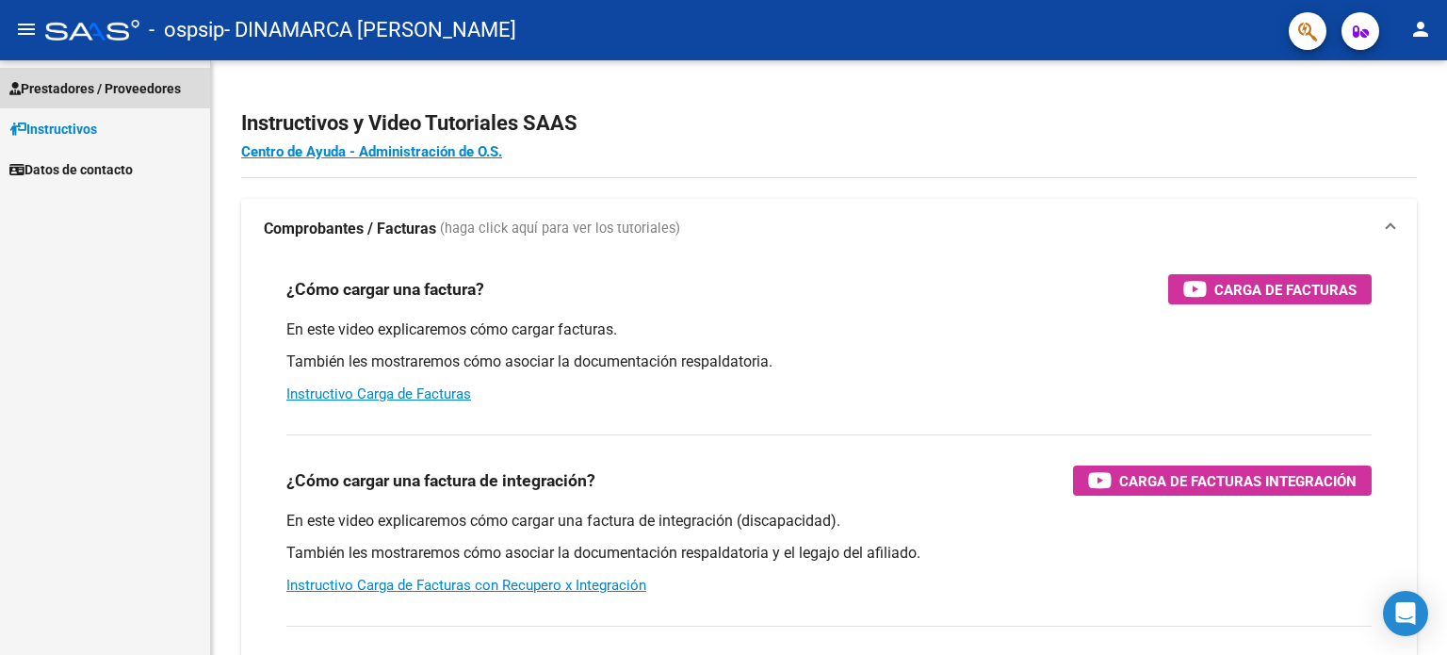
click at [98, 91] on span "Prestadores / Proveedores" at bounding box center [94, 88] width 171 height 21
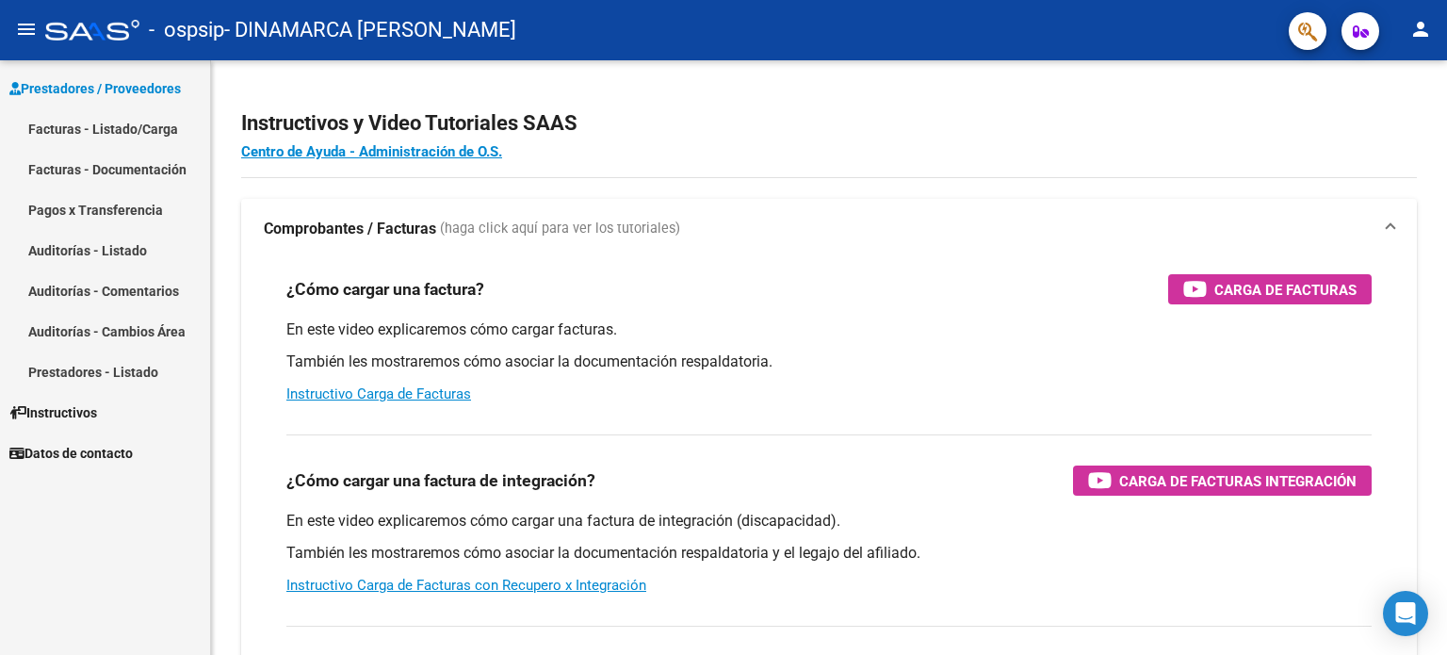
click at [127, 180] on link "Facturas - Documentación" at bounding box center [105, 169] width 210 height 41
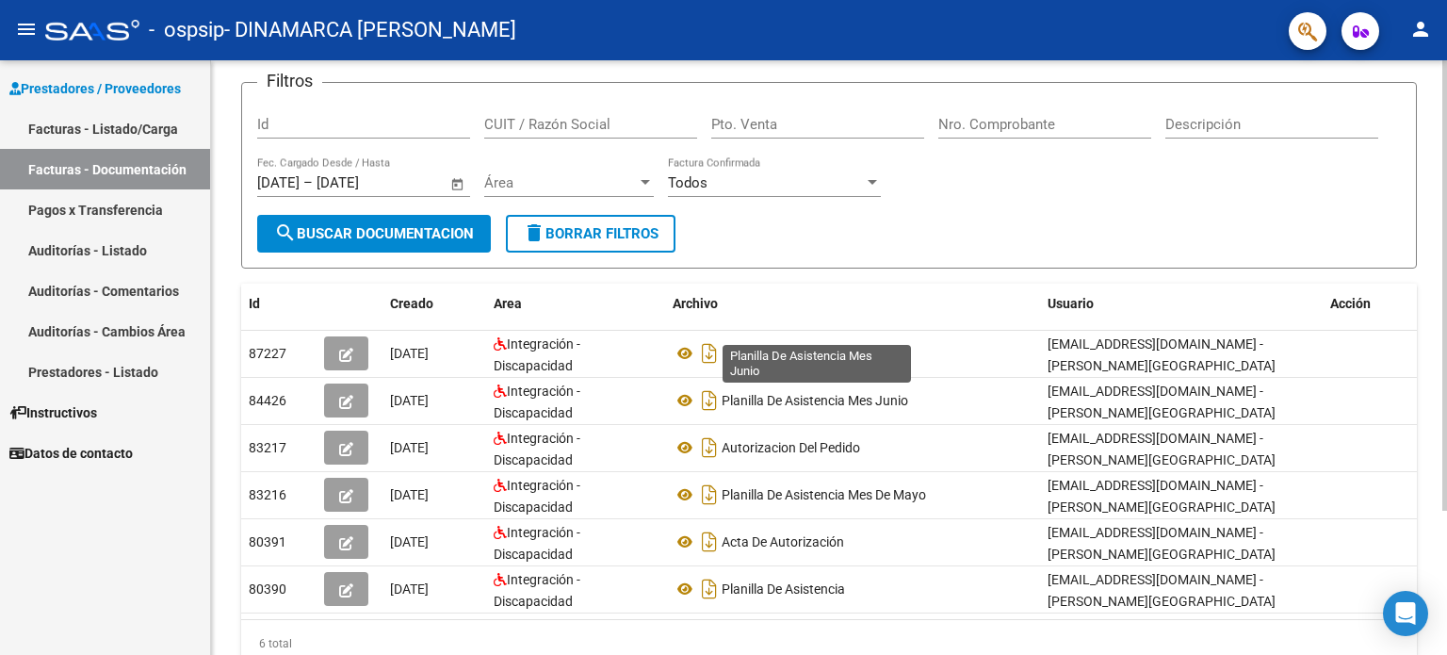
scroll to position [95, 0]
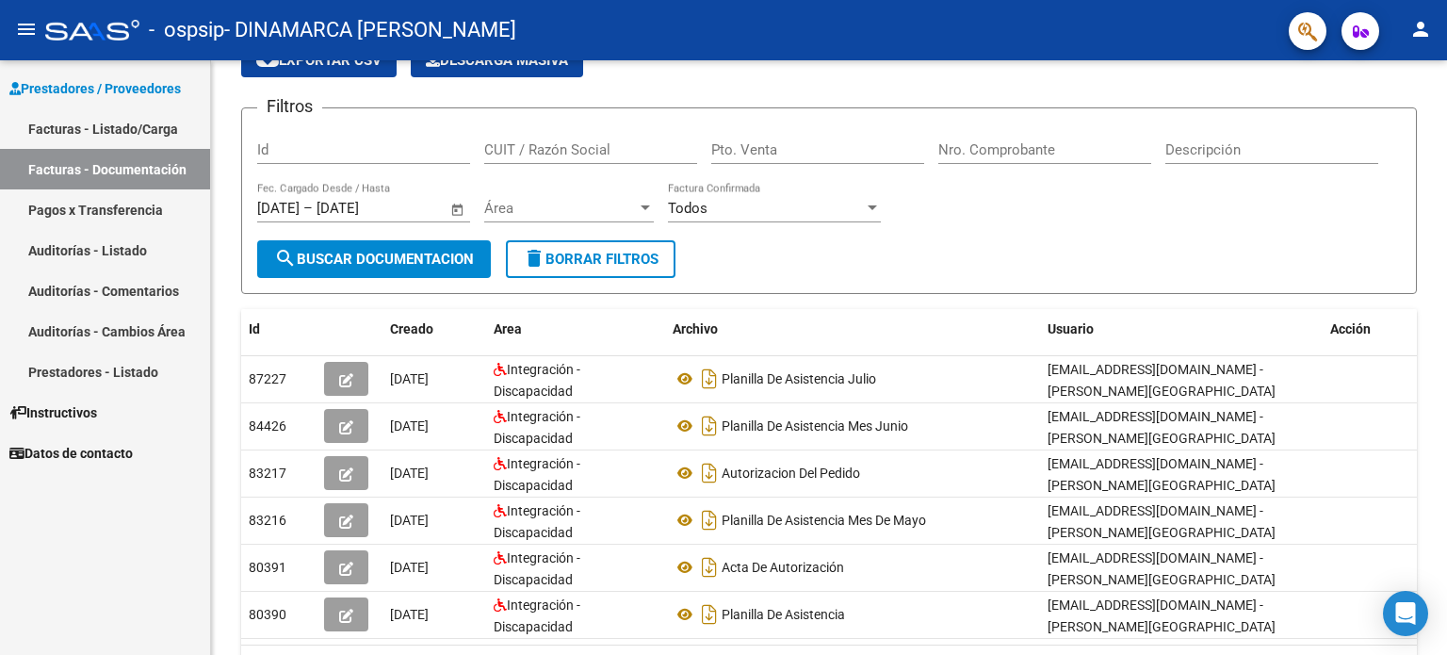
click at [85, 211] on link "Pagos x Transferencia" at bounding box center [105, 209] width 210 height 41
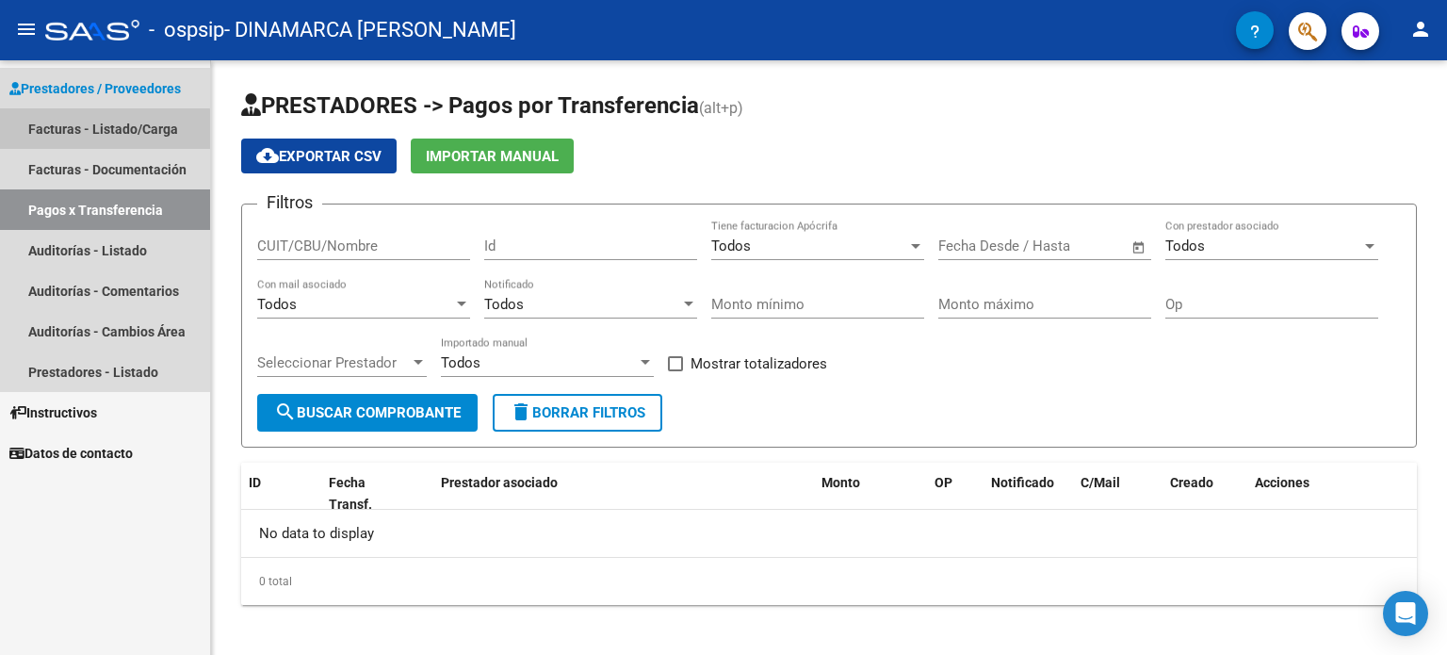
click at [102, 129] on link "Facturas - Listado/Carga" at bounding box center [105, 128] width 210 height 41
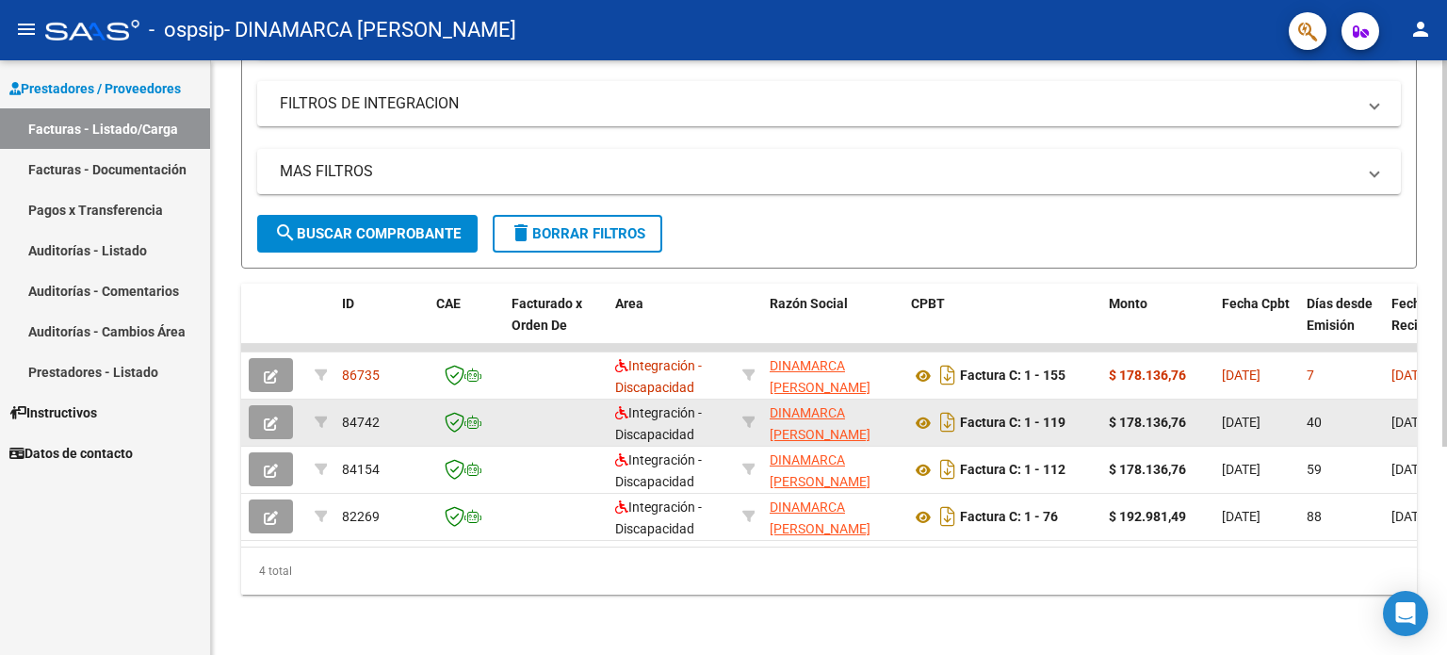
click at [379, 421] on datatable-body-cell "84742" at bounding box center [381, 422] width 94 height 46
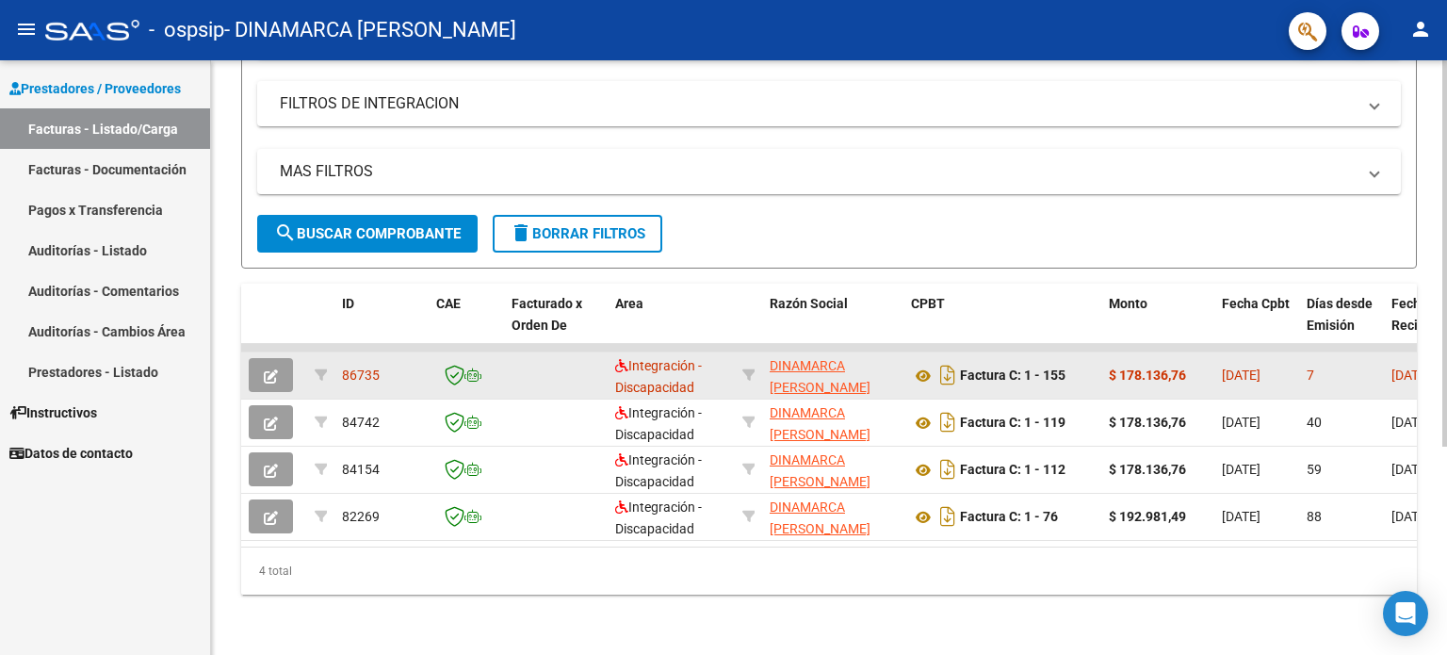
drag, startPoint x: 333, startPoint y: 364, endPoint x: 343, endPoint y: 360, distance: 10.1
click at [334, 363] on datatable-body-cell "86735" at bounding box center [381, 375] width 94 height 46
click at [365, 367] on span "86735" at bounding box center [361, 374] width 38 height 15
click at [273, 369] on icon "button" at bounding box center [271, 376] width 14 height 14
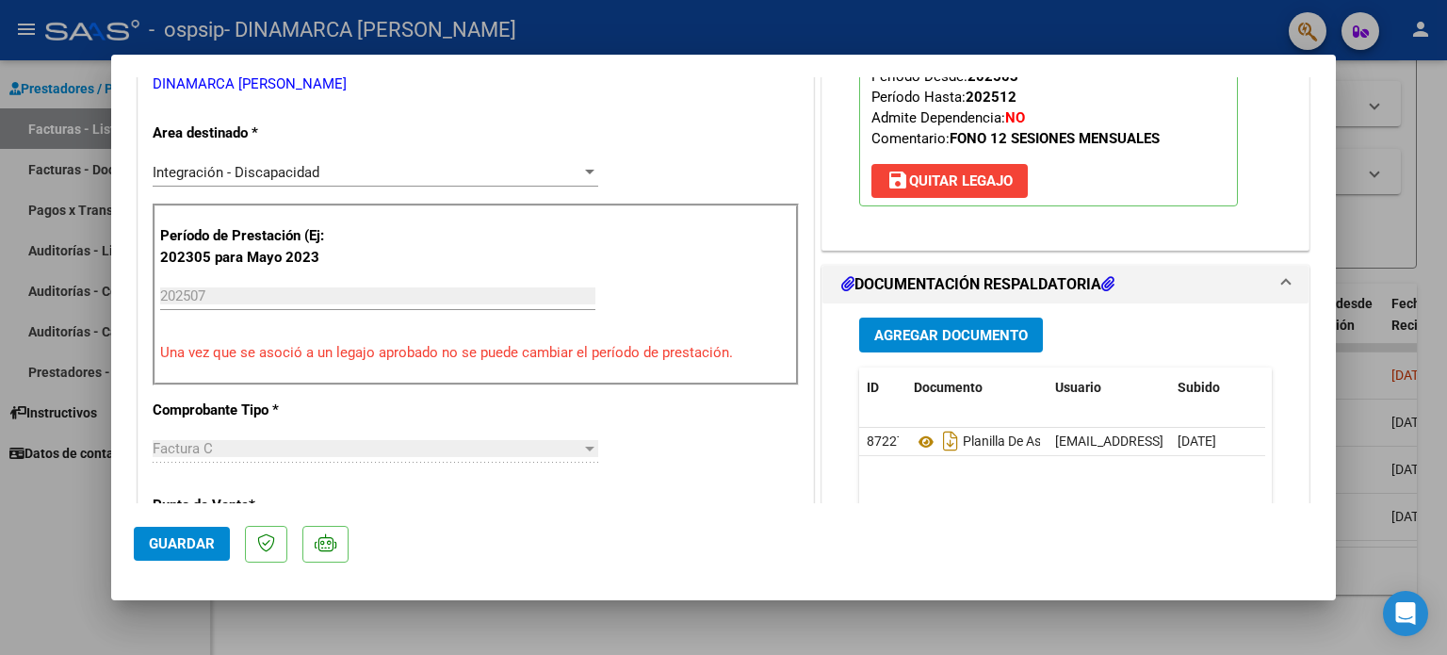
scroll to position [377, 0]
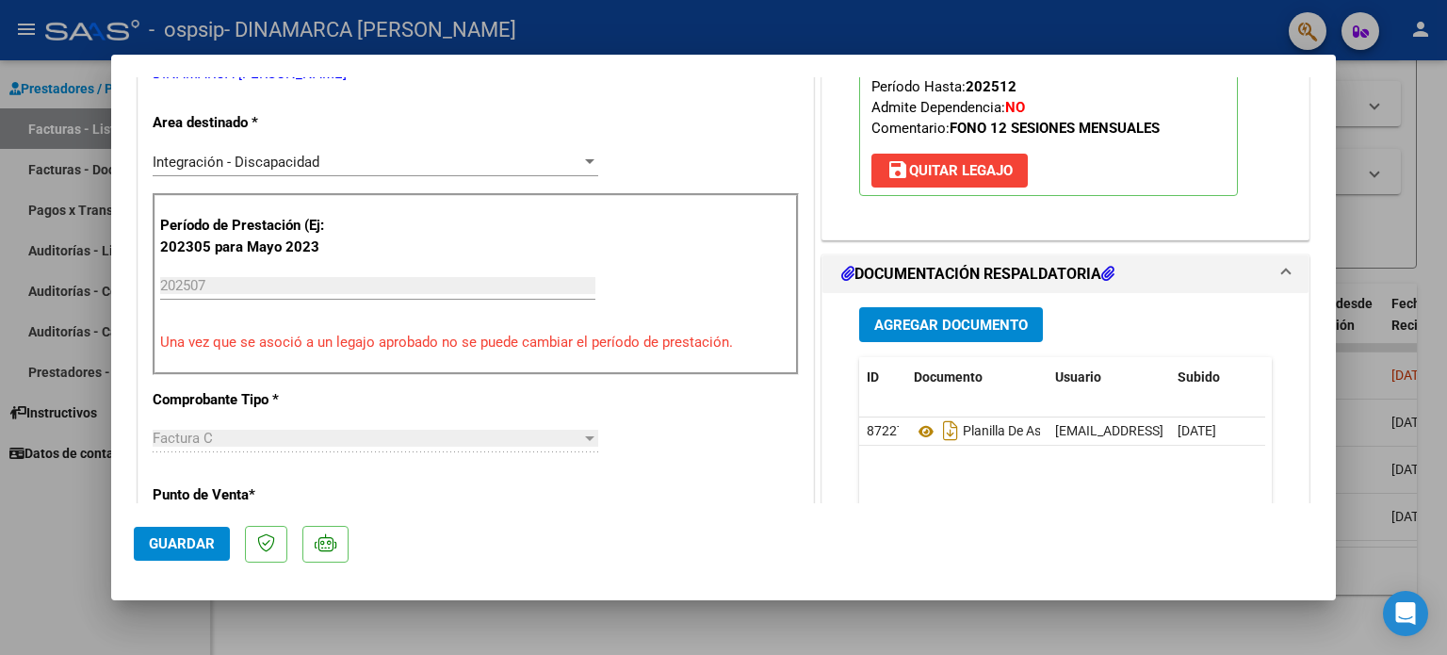
click at [603, 512] on mat-dialog-actions "Guardar" at bounding box center [723, 540] width 1179 height 74
click at [593, 621] on div at bounding box center [723, 327] width 1447 height 655
type input "$ 0,00"
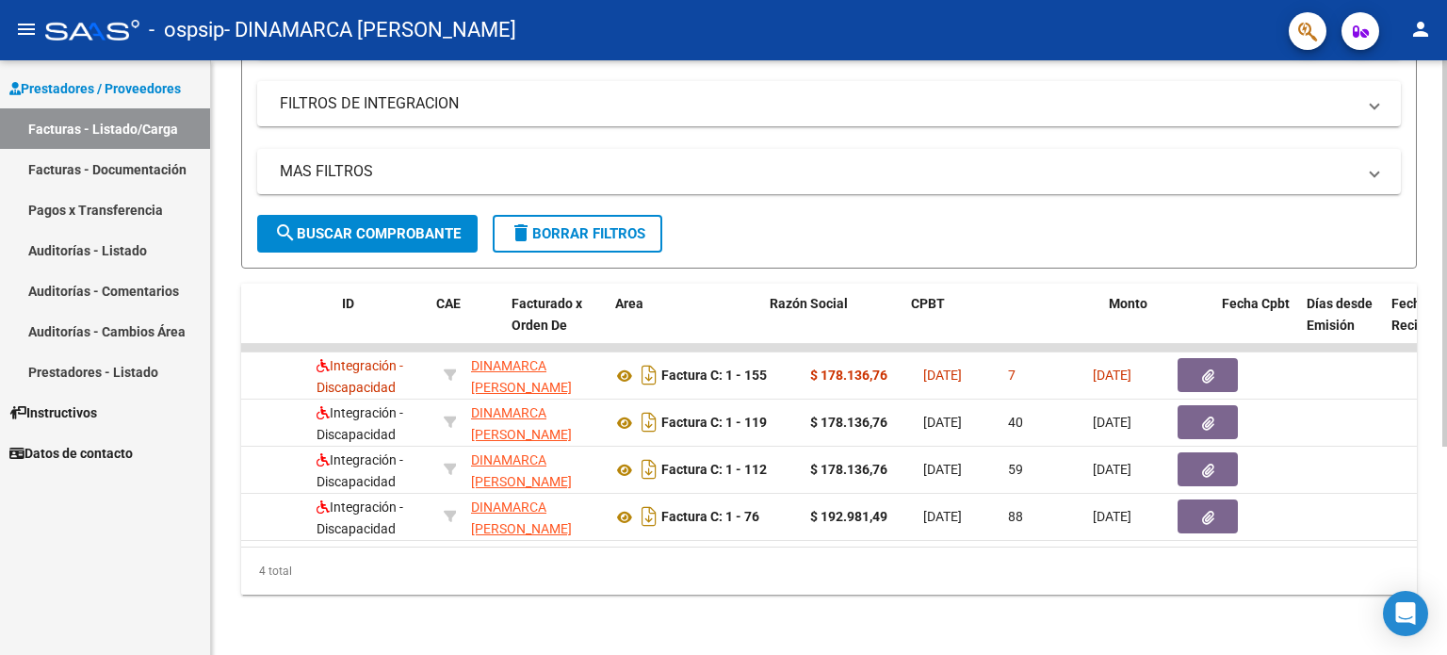
scroll to position [0, 0]
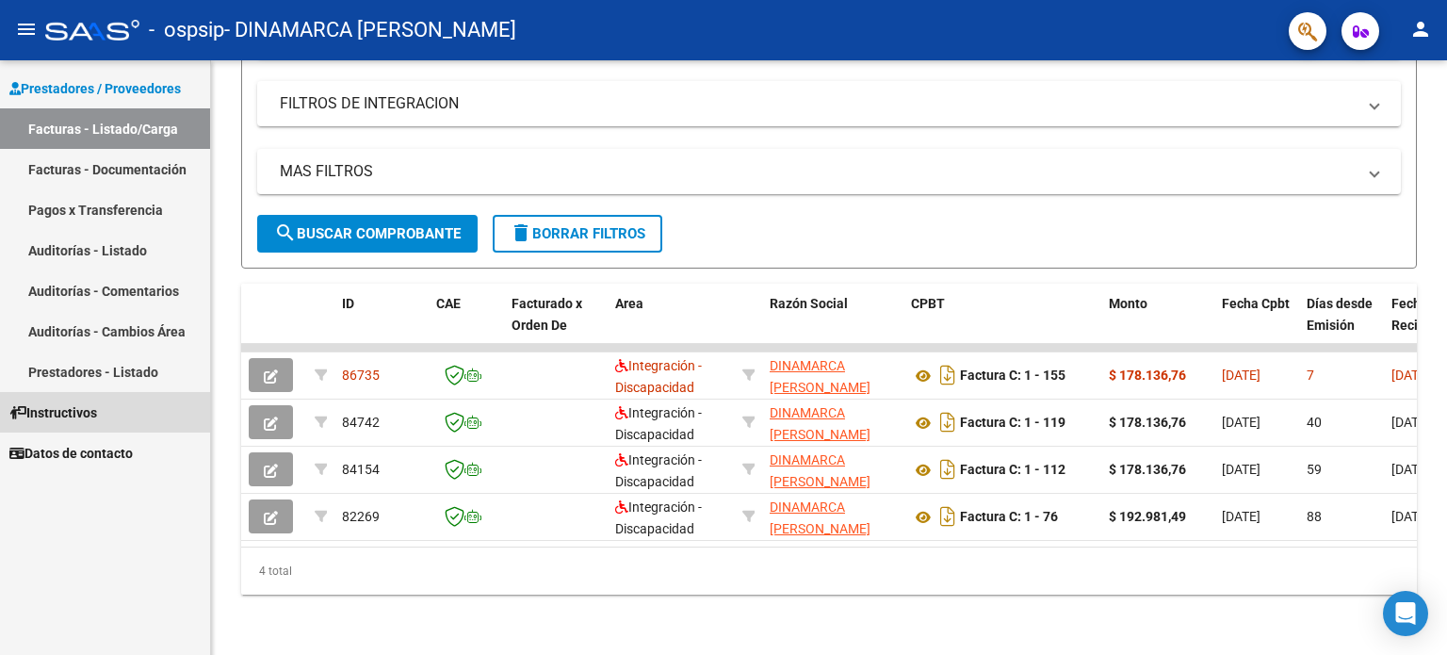
click at [139, 412] on link "Instructivos" at bounding box center [105, 412] width 210 height 41
